Goal: Navigation & Orientation: Find specific page/section

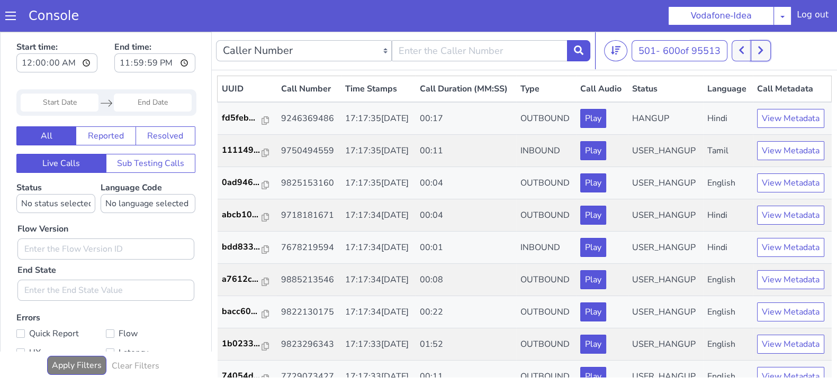
click at [759, 48] on button at bounding box center [760, 50] width 20 height 21
click at [742, 50] on icon at bounding box center [741, 51] width 5 height 8
click at [754, 46] on button at bounding box center [747, 50] width 20 height 21
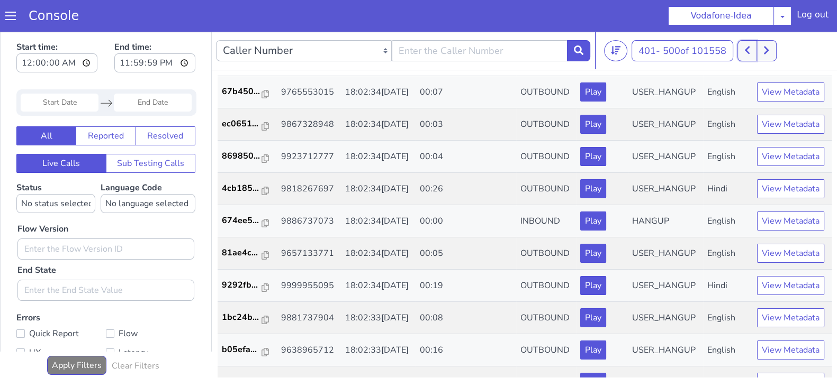
scroll to position [607, 0]
click at [747, 53] on icon at bounding box center [747, 51] width 6 height 10
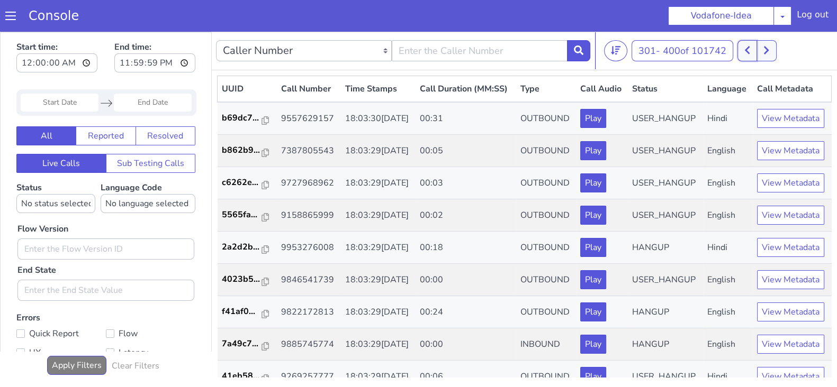
click at [757, 54] on button at bounding box center [747, 50] width 20 height 21
click at [767, 51] on icon at bounding box center [766, 51] width 6 height 10
click at [764, 56] on button at bounding box center [766, 50] width 20 height 21
click at [753, 58] on button at bounding box center [747, 50] width 20 height 21
